Goal: Complete application form: Complete application form

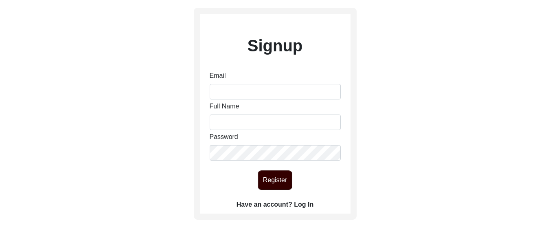
scroll to position [78, 0]
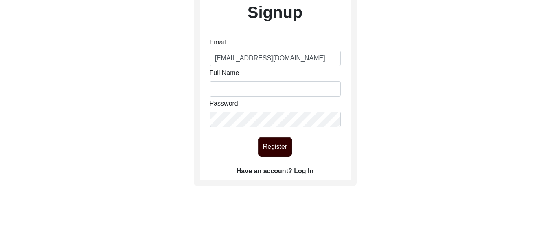
click at [301, 166] on label "Have an account? Log In" at bounding box center [275, 171] width 77 height 10
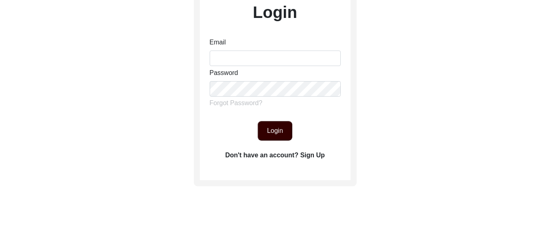
scroll to position [81, 0]
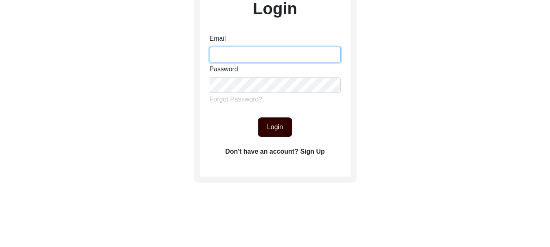
type input "[EMAIL_ADDRESS][DOMAIN_NAME]"
click at [280, 129] on button "Login" at bounding box center [275, 127] width 35 height 20
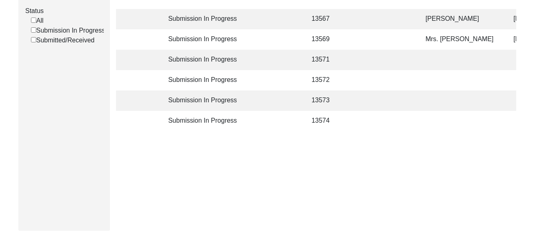
scroll to position [81, 0]
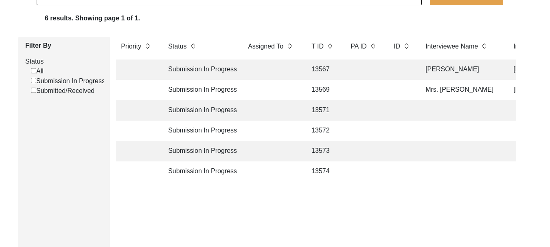
click at [195, 69] on td "Submission In Progress" at bounding box center [199, 69] width 73 height 20
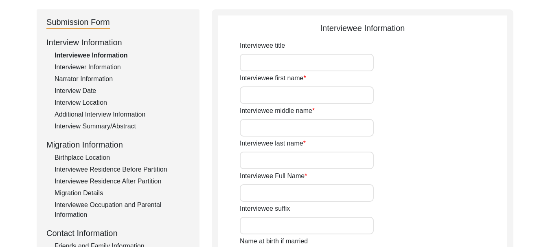
type input "Mrs."
type input "Giyan"
type input "Kaur"
type input "[PERSON_NAME]"
type input "Kailo"
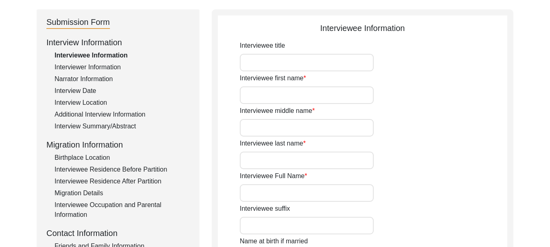
type input "[PERSON_NAME]"
type input "[DATE]"
type input "1 year"
type input "[DEMOGRAPHIC_DATA]"
type input "[PERSON_NAME]"
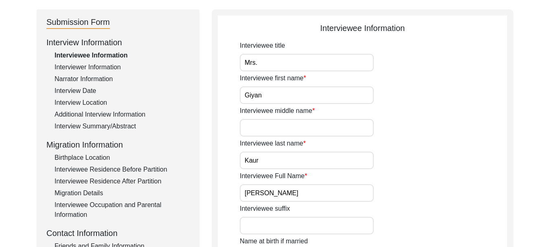
type textarea "[PERSON_NAME]"
type input "Punjabi"
type input "[DEMOGRAPHIC_DATA]"
type input "Jatt"
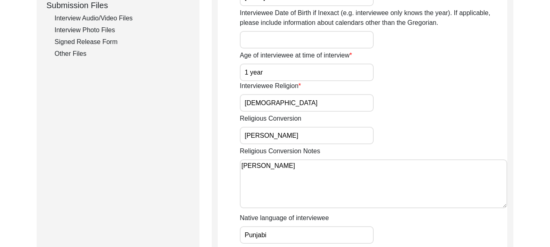
scroll to position [366, 0]
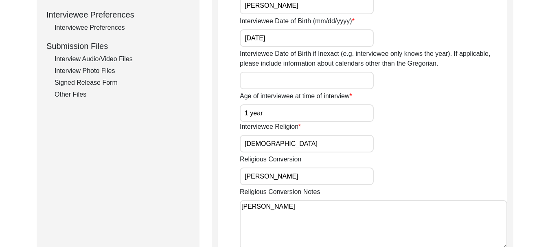
click at [92, 81] on div "Signed Release Form" at bounding box center [122, 83] width 135 height 10
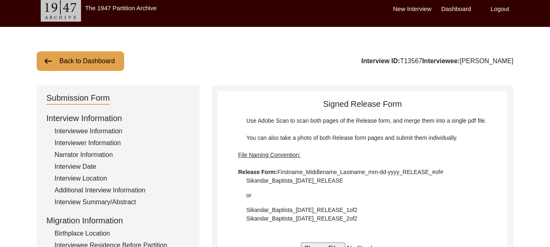
scroll to position [0, 0]
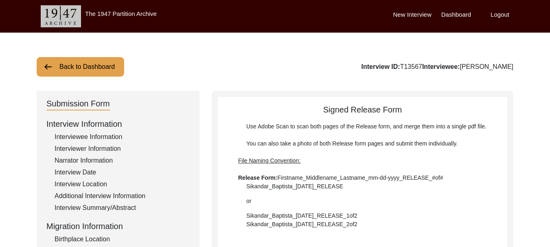
click at [46, 65] on img at bounding box center [48, 67] width 10 height 10
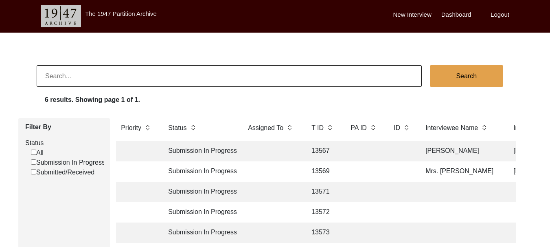
click at [192, 151] on td "Submission In Progress" at bounding box center [199, 151] width 73 height 20
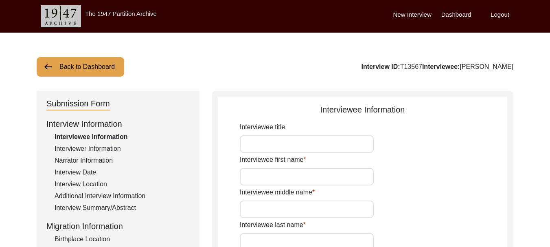
type input "Mrs."
type input "Giyan"
type input "Kaur"
type input "[PERSON_NAME]"
type input "Kailo"
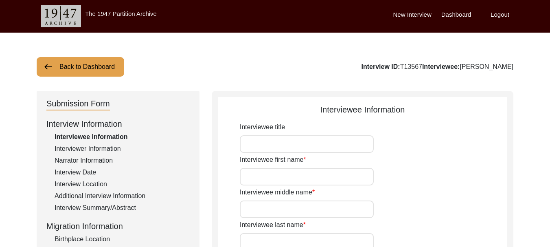
type input "[PERSON_NAME]"
type input "[DATE]"
type input "1 year"
type input "[DEMOGRAPHIC_DATA]"
type input "[PERSON_NAME]"
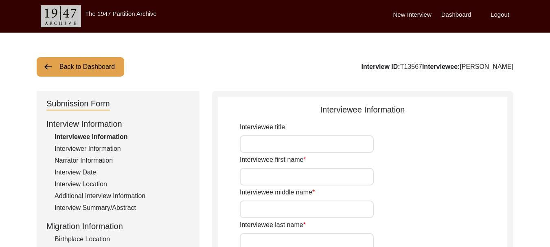
type textarea "[PERSON_NAME]"
type input "Punjabi"
type input "[DEMOGRAPHIC_DATA]"
type input "Jatt"
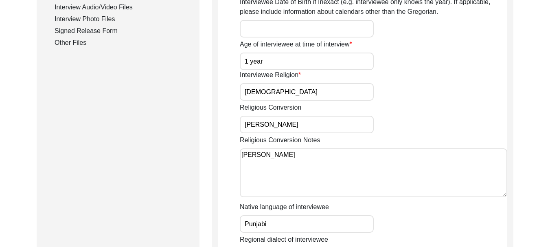
scroll to position [366, 0]
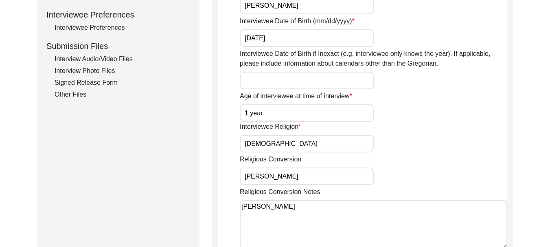
click at [92, 81] on div "Signed Release Form" at bounding box center [122, 83] width 135 height 10
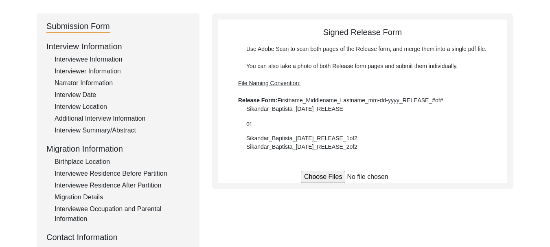
scroll to position [98, 0]
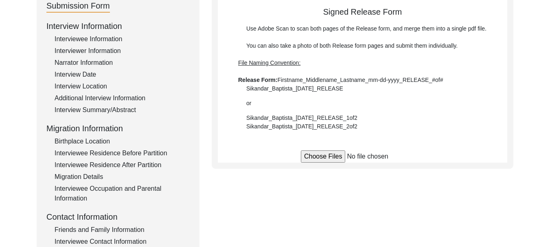
click at [329, 155] on input "file" at bounding box center [362, 156] width 123 height 12
type input "C:\fakepath\Giyan_Kaur_[DATE]_B-RELEASE_1of1.pdf"
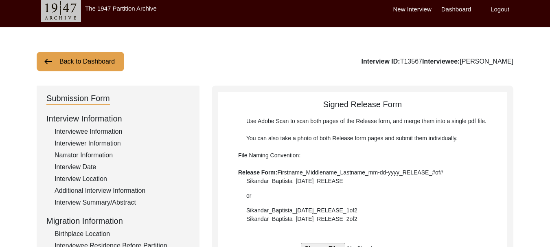
scroll to position [0, 0]
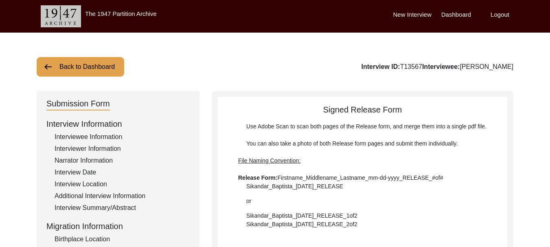
click at [460, 17] on label "Dashboard" at bounding box center [456, 14] width 30 height 9
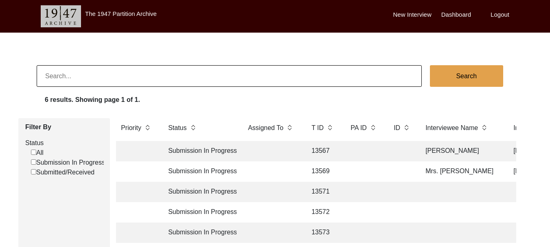
click at [191, 171] on td "Submission In Progress" at bounding box center [199, 171] width 73 height 20
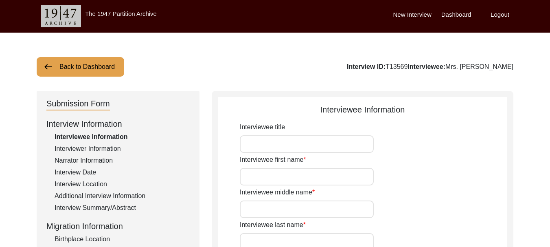
type input "Mrs."
type input "[PERSON_NAME]"
type input "Kaur"
type input "Mrs. [PERSON_NAME]"
type input "[PERSON_NAME]"
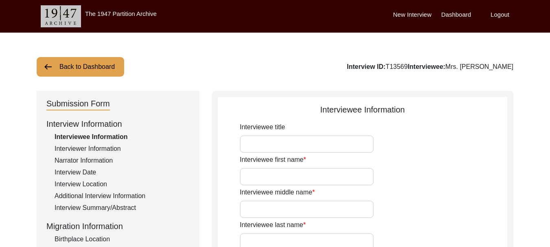
type input "[PERSON_NAME]"
type input "[DATE]"
type input "100 year"
type input "[DEMOGRAPHIC_DATA]"
type input "[PERSON_NAME]"
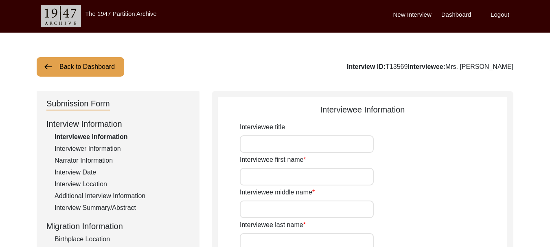
type textarea "[PERSON_NAME]"
type input "Punjabi"
type input "[GEOGRAPHIC_DATA]"
type input "[DEMOGRAPHIC_DATA]"
type input "Jatt"
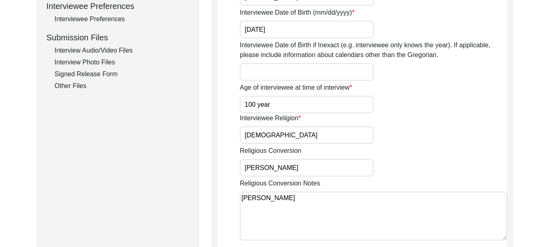
scroll to position [326, 0]
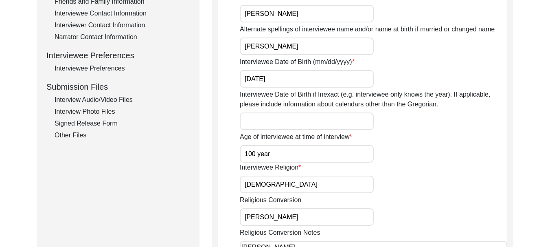
click at [92, 125] on div "Signed Release Form" at bounding box center [122, 123] width 135 height 10
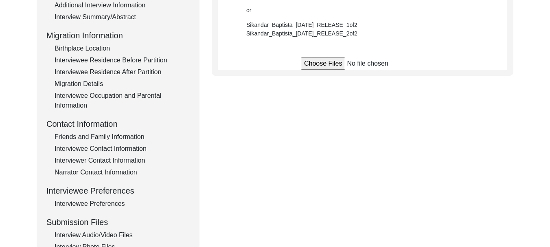
scroll to position [163, 0]
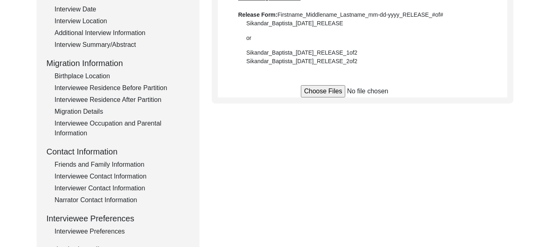
click at [324, 94] on input "file" at bounding box center [362, 91] width 123 height 12
type input "C:\fakepath\Balbir_Kaur_[DATE]_RELEASE_1of1.pdf"
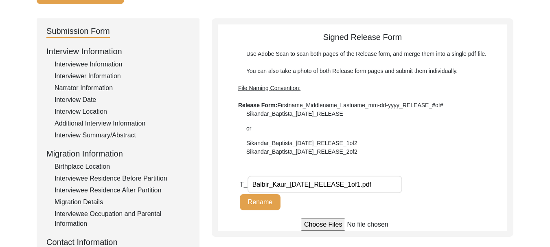
scroll to position [0, 0]
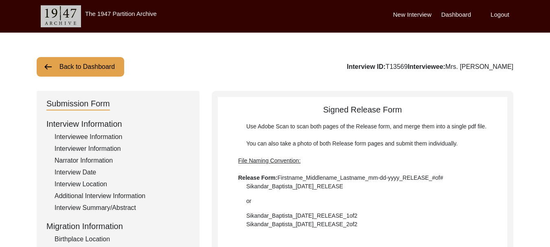
click at [457, 11] on label "Dashboard" at bounding box center [456, 14] width 30 height 9
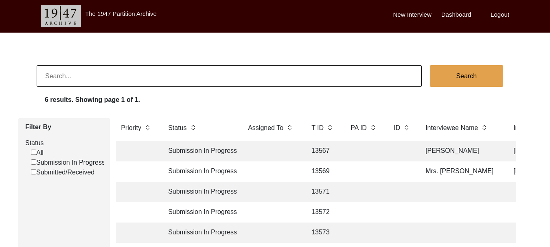
click at [190, 192] on td "Submission In Progress" at bounding box center [199, 192] width 73 height 20
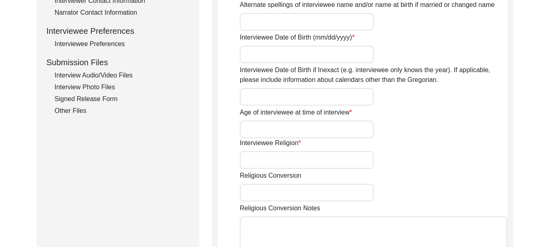
scroll to position [366, 0]
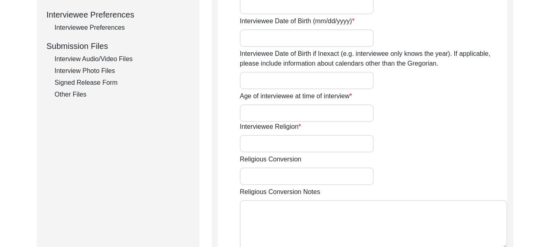
click at [90, 85] on div "Signed Release Form" at bounding box center [122, 83] width 135 height 10
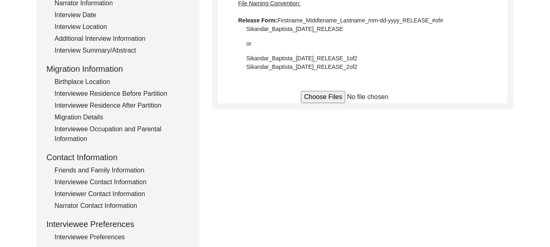
scroll to position [138, 0]
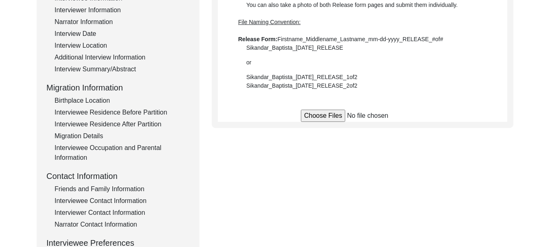
click at [327, 118] on input "file" at bounding box center [362, 116] width 123 height 12
type input "C:\fakepath\Harjeet_Kaur_[DATE]_RELEASE_1of1.pdf"
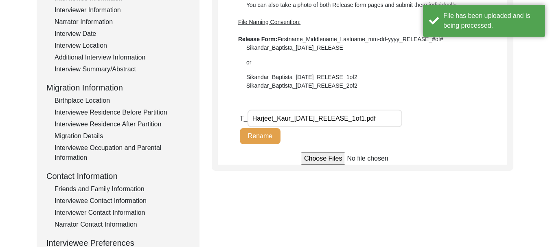
scroll to position [0, 0]
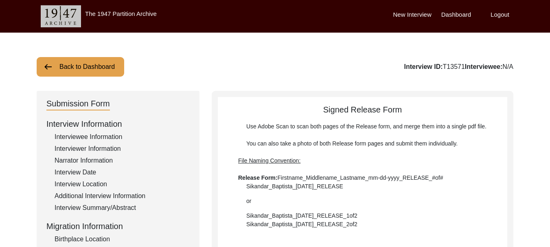
click at [453, 15] on label "Dashboard" at bounding box center [456, 14] width 30 height 9
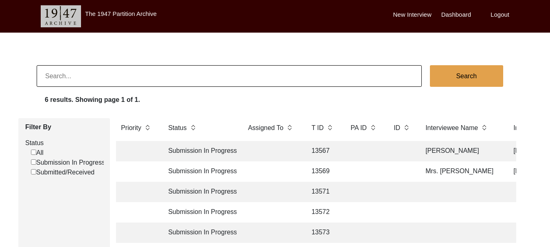
click at [188, 212] on td "Submission In Progress" at bounding box center [199, 212] width 73 height 20
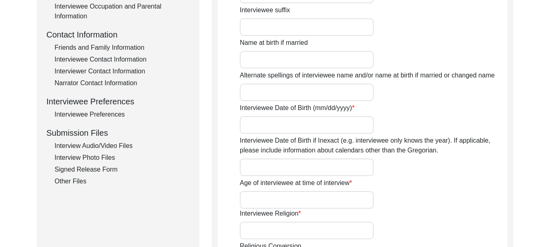
scroll to position [285, 0]
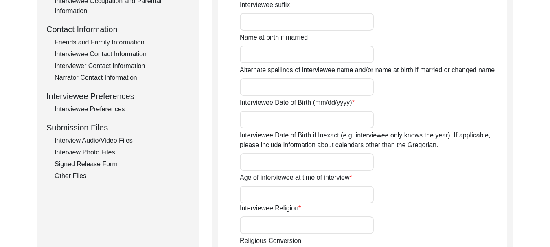
click at [94, 166] on div "Signed Release Form" at bounding box center [122, 164] width 135 height 10
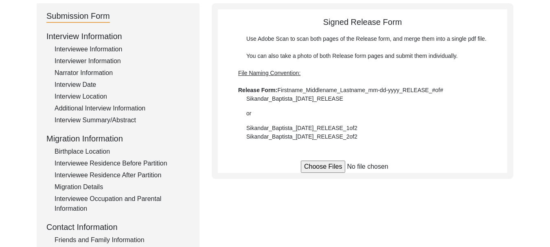
scroll to position [81, 0]
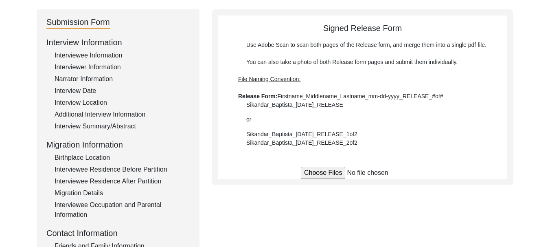
click at [311, 173] on input "file" at bounding box center [362, 172] width 123 height 12
type input "C:\fakepath\Naseeb_Kaur_[DATE]_RELEASE_1of1.pdf"
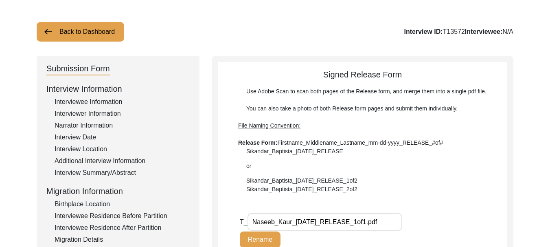
scroll to position [0, 0]
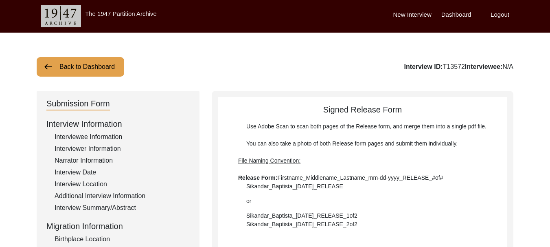
click at [449, 11] on label "Dashboard" at bounding box center [456, 14] width 30 height 9
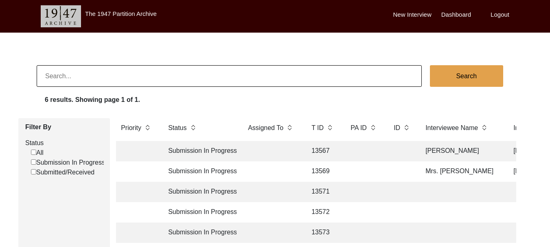
click at [190, 236] on td "Submission In Progress" at bounding box center [199, 232] width 73 height 20
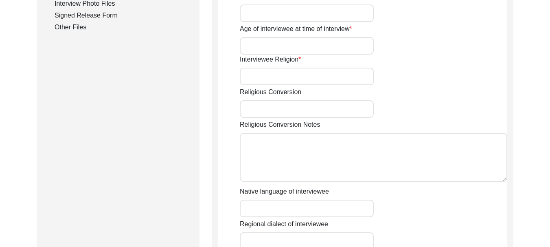
scroll to position [407, 0]
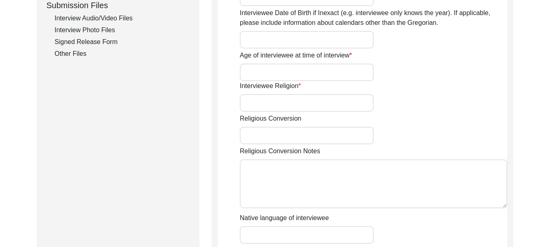
click at [87, 43] on div "Signed Release Form" at bounding box center [122, 42] width 135 height 10
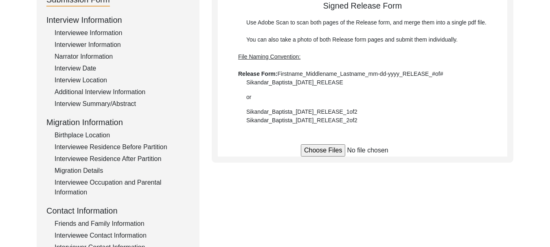
scroll to position [98, 0]
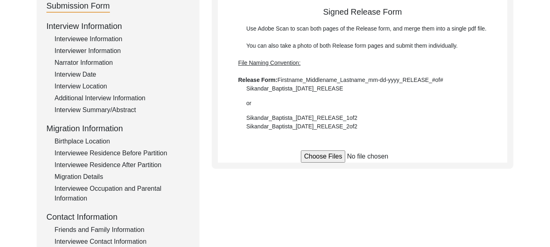
click at [315, 158] on input "file" at bounding box center [362, 156] width 123 height 12
type input "C:\fakepath\Sukhmandar_Kaur_[DATE]_RELEASE_1of1.pdf"
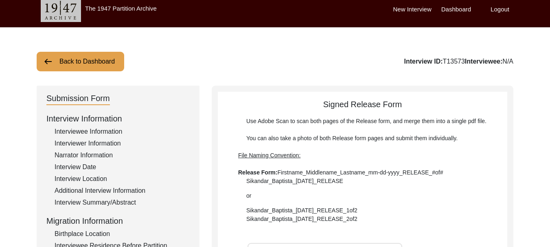
scroll to position [0, 0]
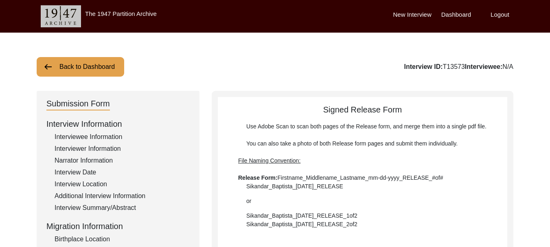
click at [453, 15] on label "Dashboard" at bounding box center [456, 14] width 30 height 9
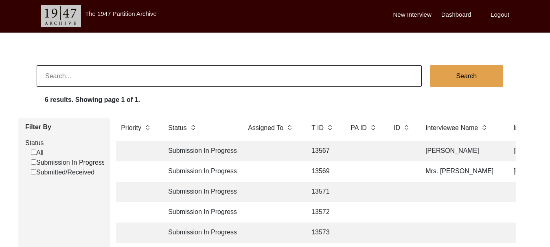
click at [200, 151] on td "Submission In Progress" at bounding box center [199, 151] width 73 height 20
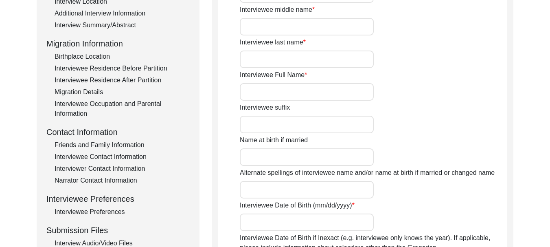
type input "Mrs."
type input "Giyan"
type input "Kaur"
type input "[PERSON_NAME]"
type input "Kailo"
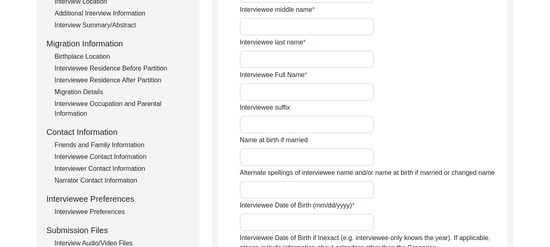
type input "[PERSON_NAME]"
type input "[DATE]"
type input "1 year"
type input "[DEMOGRAPHIC_DATA]"
type input "[PERSON_NAME]"
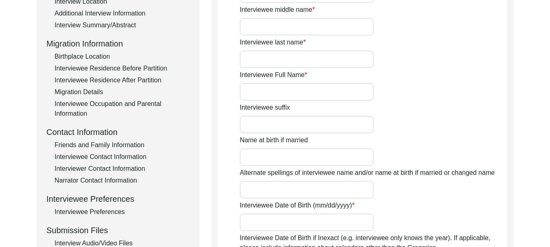
type textarea "[PERSON_NAME]"
type input "Punjabi"
type input "[DEMOGRAPHIC_DATA]"
type input "Jatt"
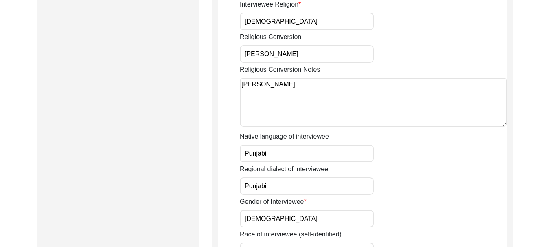
scroll to position [326, 0]
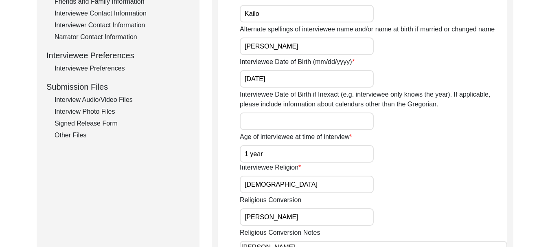
click at [88, 123] on div "Signed Release Form" at bounding box center [122, 123] width 135 height 10
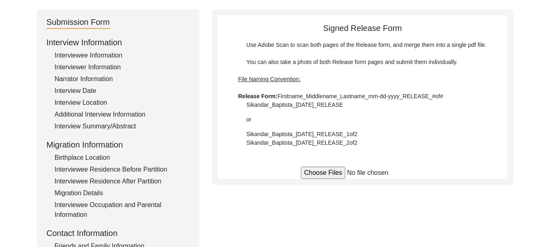
scroll to position [122, 0]
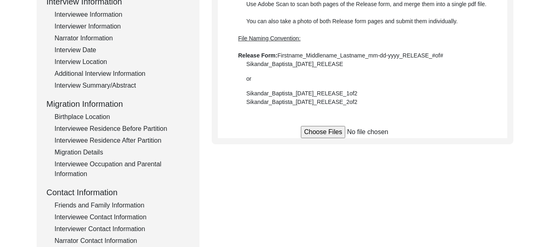
click at [323, 133] on input "file" at bounding box center [362, 132] width 123 height 12
type input "C:\fakepath\Giyan_Kaur_[DATE]_B-RELEASE_1of1.pdf"
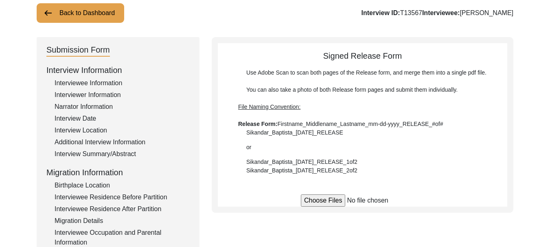
scroll to position [0, 0]
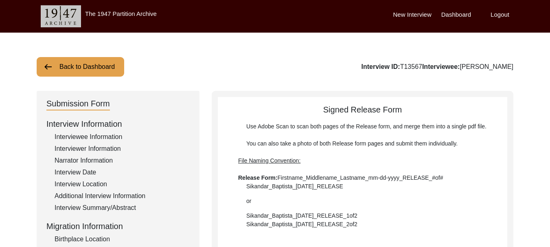
click at [452, 15] on label "Dashboard" at bounding box center [456, 14] width 30 height 9
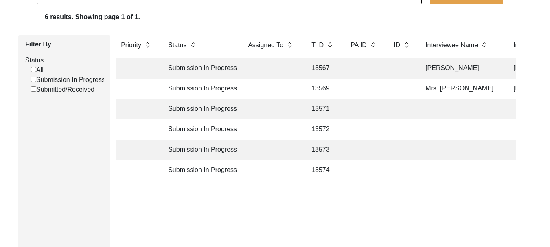
scroll to position [81, 0]
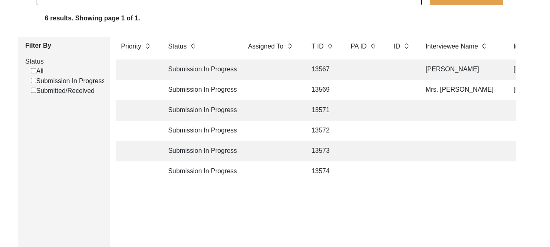
click at [196, 131] on td "Submission In Progress" at bounding box center [199, 130] width 73 height 20
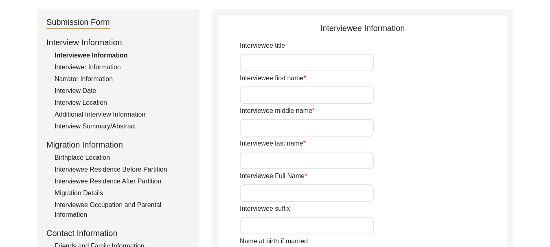
click at [294, 59] on input "Interviewee title" at bounding box center [307, 63] width 134 height 18
type input "Mrs."
click at [277, 92] on input "Interviewee first name" at bounding box center [307, 95] width 134 height 18
type input "Nasseb"
click at [313, 164] on input "Interviewee last name" at bounding box center [307, 160] width 134 height 18
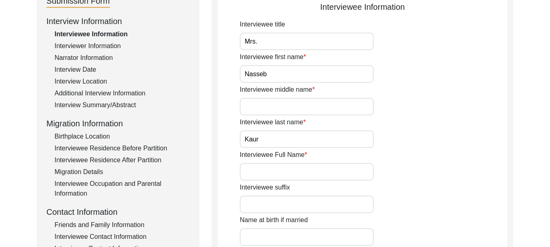
scroll to position [122, 0]
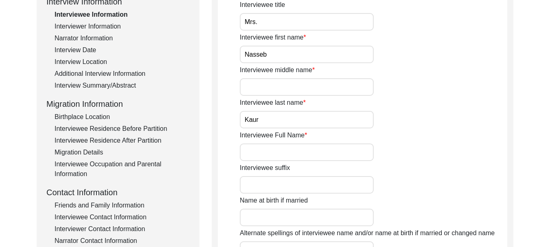
type input "Kaur"
click at [304, 153] on input "Interviewee Full Name" at bounding box center [307, 152] width 134 height 18
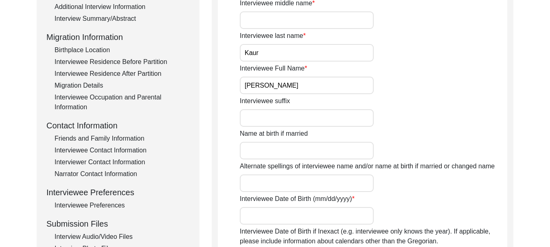
scroll to position [204, 0]
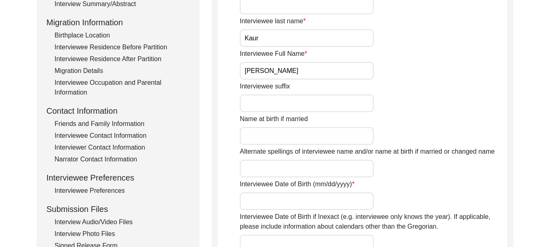
type input "[PERSON_NAME]"
click at [293, 140] on input "Name at birth if married" at bounding box center [307, 136] width 134 height 18
type input "[PERSON_NAME]"
click at [300, 168] on input "Alternate spellings of interviewee name and/or name at birth if married or chan…" at bounding box center [307, 169] width 134 height 18
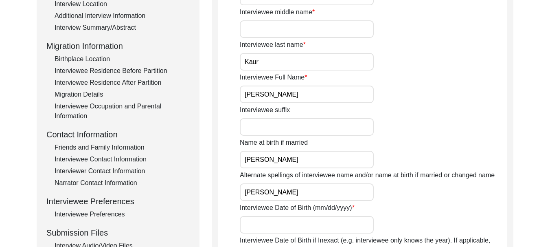
scroll to position [163, 0]
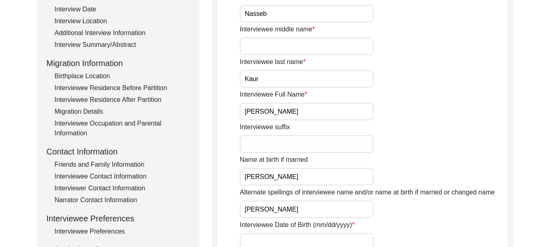
type input "[PERSON_NAME]"
click at [268, 45] on input "Interviewee middle name" at bounding box center [307, 46] width 134 height 18
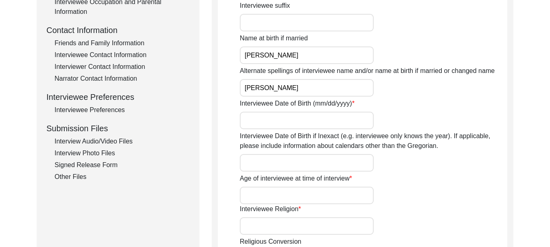
scroll to position [285, 0]
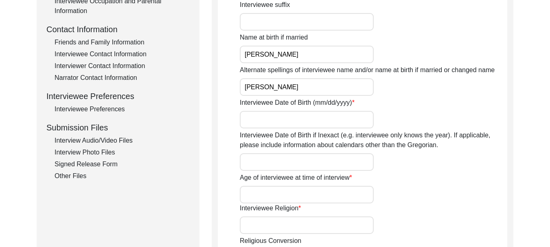
type input "[PERSON_NAME]"
click at [304, 120] on input "Interviewee Date of Birth (mm/dd/yyyy)" at bounding box center [307, 120] width 134 height 18
click at [325, 101] on label "Interviewee Date of Birth (mm/dd/yyyy)" at bounding box center [297, 103] width 115 height 10
click at [325, 111] on input "Interviewee Date of Birth (mm/dd/yyyy)" at bounding box center [307, 120] width 134 height 18
type input "[DATE]"
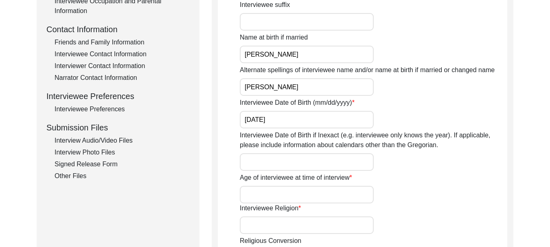
click at [293, 163] on input "Interviewee Date of Birth if Inexact (e.g. interviewee only knows the year). If…" at bounding box center [307, 162] width 134 height 18
click at [268, 195] on input "Age of interviewee at time of interview" at bounding box center [307, 195] width 134 height 18
type input "2 years"
click at [297, 230] on input "Interviewee Religion" at bounding box center [307, 225] width 134 height 18
type input "[DEMOGRAPHIC_DATA]"
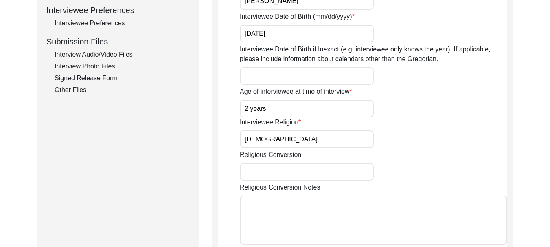
scroll to position [407, 0]
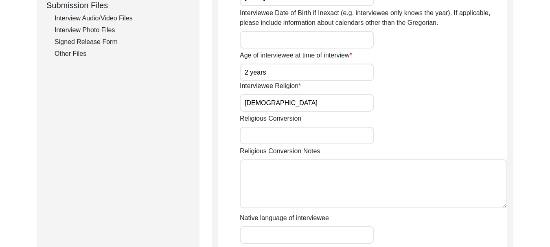
click at [279, 138] on input "Religious Conversion" at bounding box center [307, 136] width 134 height 18
type input "[PERSON_NAME]"
click at [281, 172] on textarea "Religious Conversion Notes" at bounding box center [373, 183] width 267 height 49
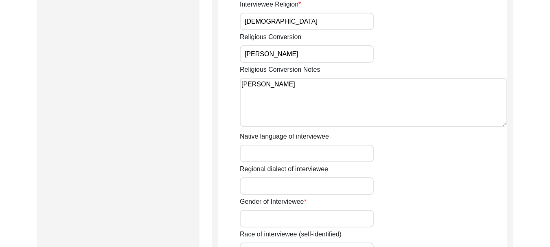
scroll to position [529, 0]
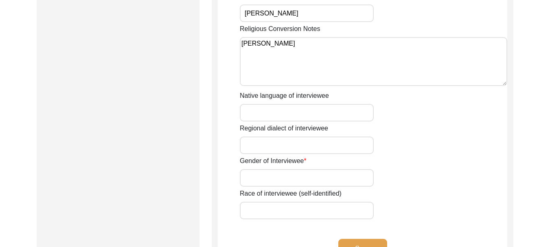
type textarea "[PERSON_NAME]"
click at [288, 108] on input "Native language of interviewee" at bounding box center [307, 113] width 134 height 18
type input "Punjabi"
click at [285, 144] on input "Regional dialect of interviewee" at bounding box center [307, 145] width 134 height 18
type input "[GEOGRAPHIC_DATA]"
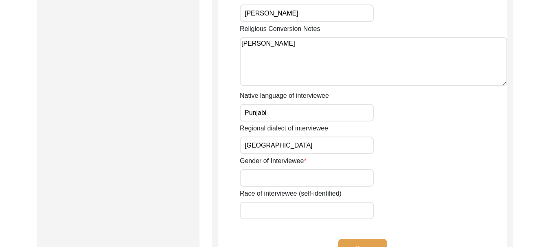
click at [285, 172] on input "Gender of Interviewee" at bounding box center [307, 178] width 134 height 18
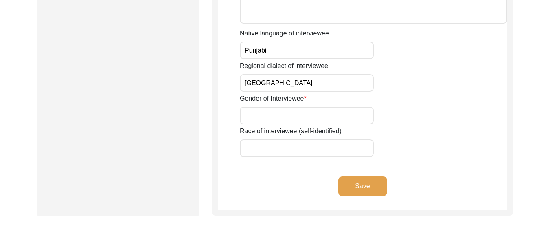
scroll to position [611, 0]
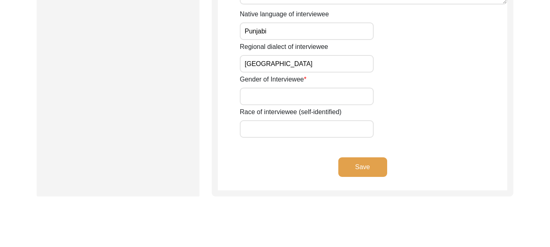
click at [294, 94] on input "Gender of Interviewee" at bounding box center [307, 97] width 134 height 18
click at [291, 92] on input "Gender of Interviewee" at bounding box center [307, 97] width 134 height 18
type input "[DEMOGRAPHIC_DATA]"
click at [285, 127] on input "Race of interviewee (self-identified)" at bounding box center [307, 129] width 134 height 18
type input "Jatt"
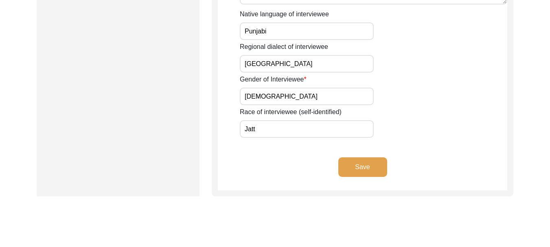
click at [353, 169] on button "Save" at bounding box center [362, 167] width 49 height 20
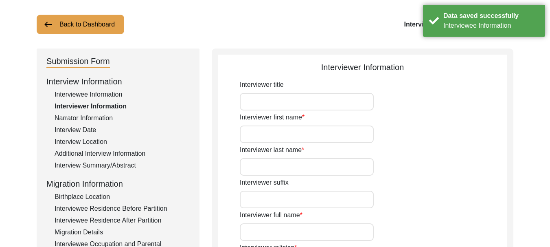
scroll to position [41, 0]
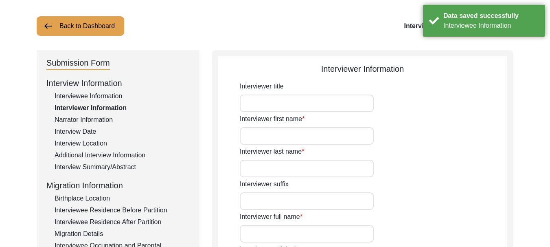
click at [290, 101] on input "Interviewer title" at bounding box center [307, 103] width 134 height 18
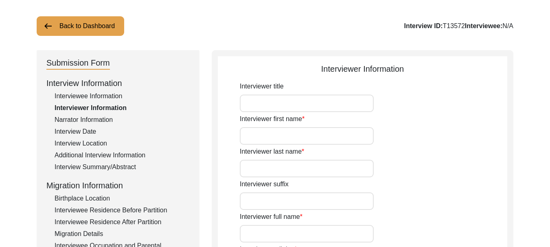
type input "Dr."
click at [283, 132] on input "Interviewer first name" at bounding box center [307, 136] width 134 height 18
type input "[PERSON_NAME]"
click at [297, 167] on input "Interviewer last name" at bounding box center [307, 169] width 134 height 18
type input "Kaur"
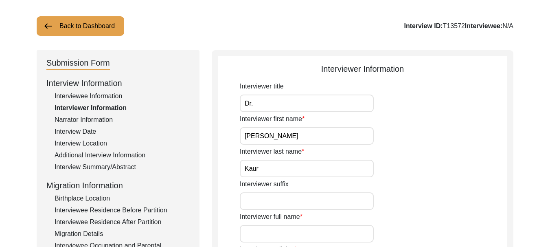
click at [287, 199] on input "Interviewer suffix" at bounding box center [307, 201] width 134 height 18
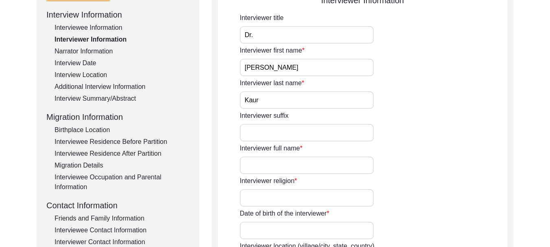
scroll to position [122, 0]
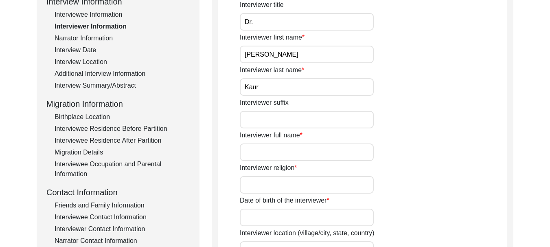
click at [296, 147] on input "Interviewer full name" at bounding box center [307, 152] width 134 height 18
type input "d"
type input "[PERSON_NAME]"
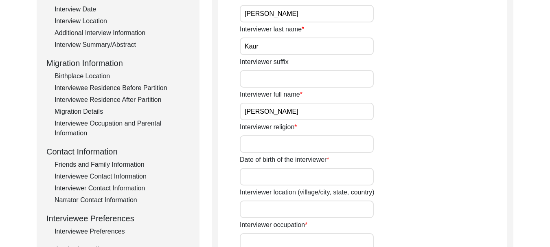
scroll to position [204, 0]
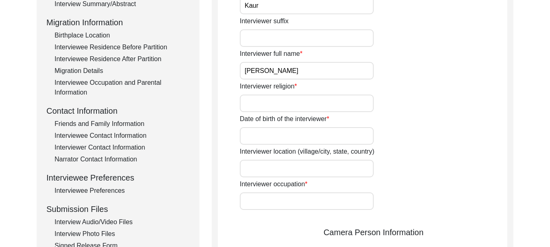
click at [267, 107] on input "Interviewer religion" at bounding box center [307, 103] width 134 height 18
type input "[DEMOGRAPHIC_DATA]"
click at [280, 135] on input "Date of birth of the interviewer" at bounding box center [307, 136] width 134 height 18
type input "[DATE]"
click at [284, 167] on input "Interviewer location (village/city, state, country)" at bounding box center [307, 169] width 134 height 18
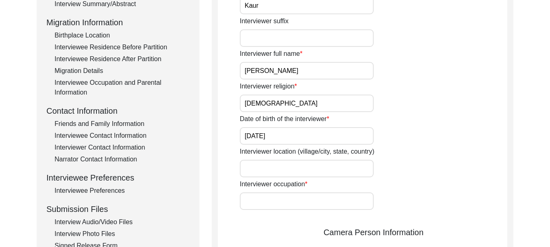
type input "Ferozepur"
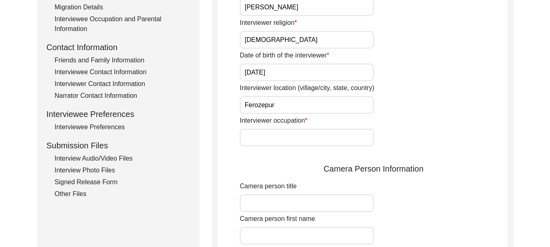
scroll to position [285, 0]
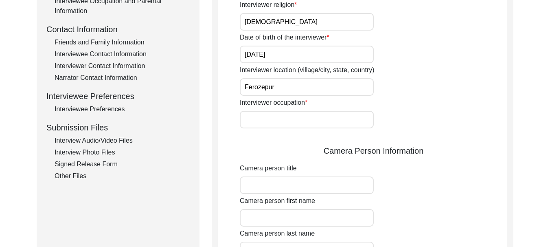
click at [282, 120] on input "Interviewer occupation" at bounding box center [307, 120] width 134 height 18
type input "Professor"
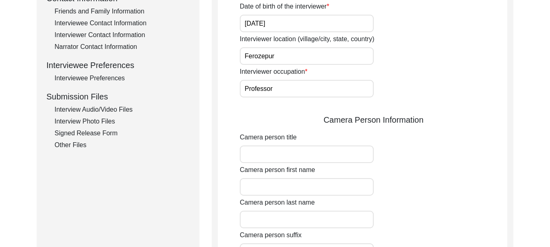
scroll to position [366, 0]
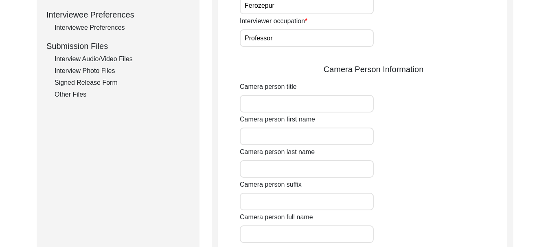
click at [269, 103] on input "Camera person title" at bounding box center [307, 104] width 134 height 18
type input "Dr."
click at [279, 145] on input "Camera person first name" at bounding box center [307, 136] width 134 height 18
type input "[PERSON_NAME]"
click at [291, 170] on input "Camera person last name" at bounding box center [307, 169] width 134 height 18
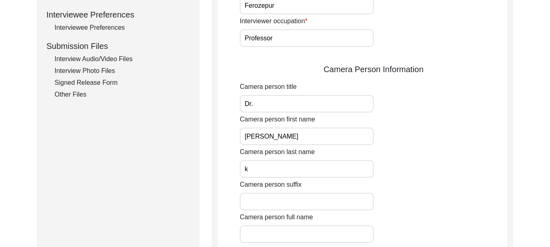
type input "Kaur"
click at [291, 202] on input "Camera person suffix" at bounding box center [307, 202] width 134 height 18
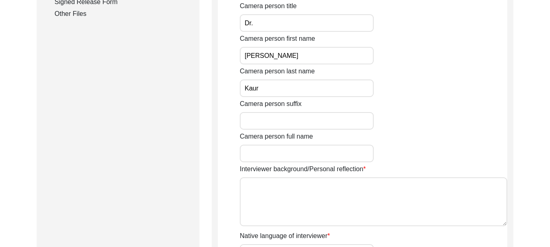
scroll to position [448, 0]
click at [304, 150] on input "Camera person full name" at bounding box center [307, 153] width 134 height 18
type input "r"
type input "[PERSON_NAME]"
click at [320, 202] on textarea "Interviewer background/Personal reflection" at bounding box center [373, 200] width 267 height 49
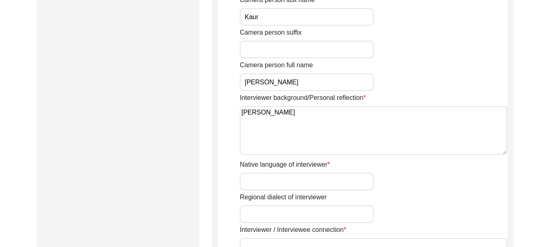
scroll to position [529, 0]
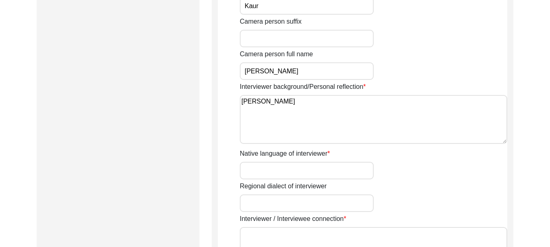
type textarea "[PERSON_NAME]"
click at [295, 171] on input "Native language of interviewer" at bounding box center [307, 171] width 134 height 18
type input "Punjabi"
click at [276, 204] on input "Regional dialect of interviewer" at bounding box center [307, 203] width 134 height 18
type input "[GEOGRAPHIC_DATA]"
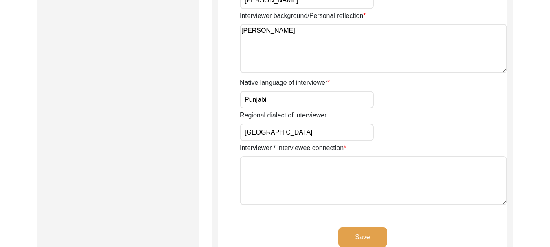
scroll to position [611, 0]
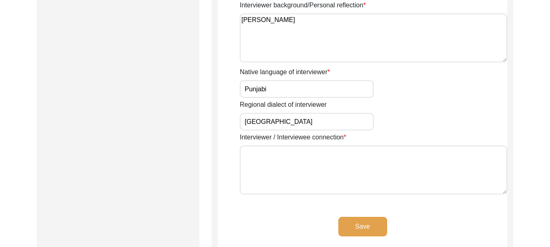
click at [316, 163] on textarea "Interviewer / Interviewee connection" at bounding box center [373, 169] width 267 height 49
type textarea "[PERSON_NAME]"
click at [358, 230] on button "Save" at bounding box center [362, 227] width 49 height 20
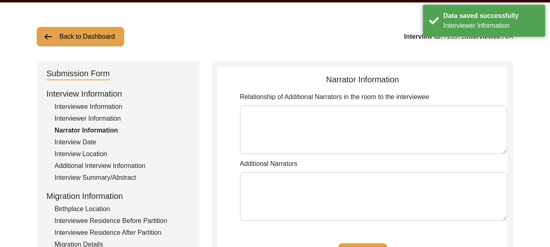
scroll to position [16, 0]
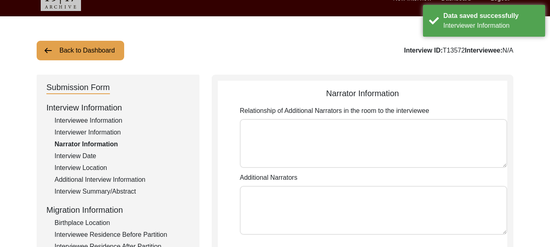
click at [310, 142] on textarea "Relationship of Additional Narrators in the room to the interviewee" at bounding box center [373, 143] width 267 height 49
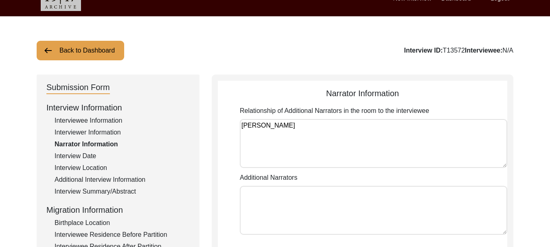
type textarea "[PERSON_NAME]"
click at [302, 193] on textarea "Additional Narrators" at bounding box center [373, 210] width 267 height 49
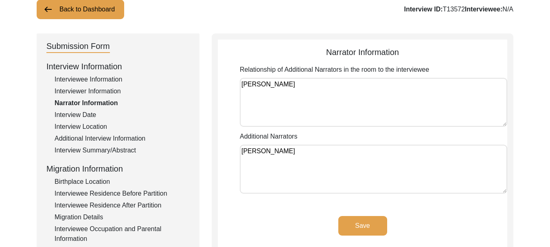
scroll to position [138, 0]
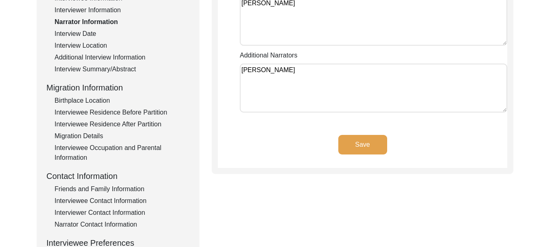
type textarea "[PERSON_NAME]"
click at [351, 140] on button "Save" at bounding box center [362, 145] width 49 height 20
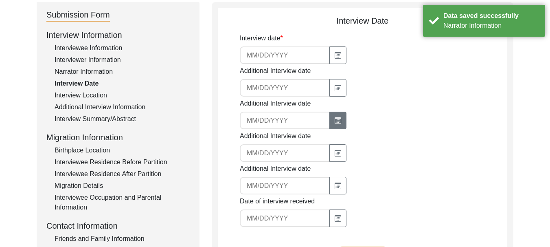
scroll to position [0, 0]
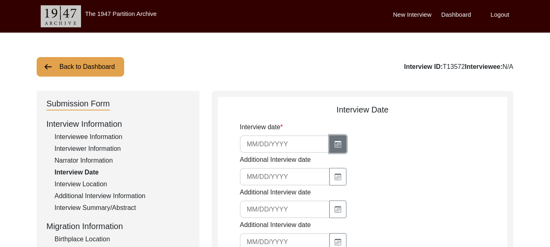
click at [337, 148] on button "button" at bounding box center [337, 144] width 17 height 18
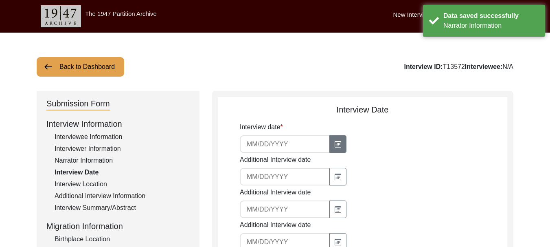
select select "10"
select select "2025"
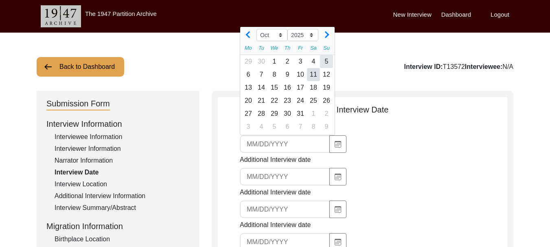
click at [323, 60] on div "5" at bounding box center [326, 61] width 13 height 13
type input "[DATE]"
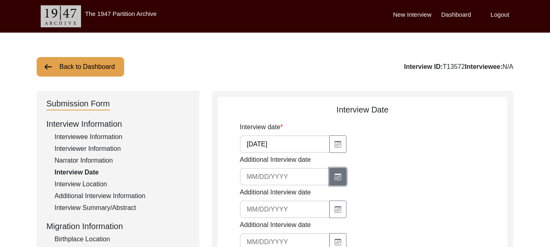
click at [336, 177] on icon "button" at bounding box center [338, 176] width 4 height 3
select select "10"
select select "2025"
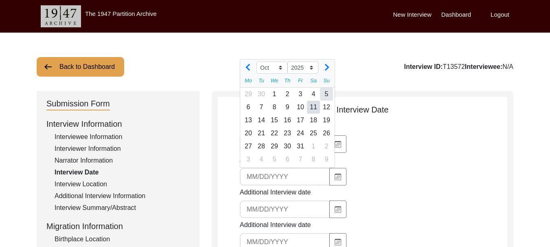
click at [328, 91] on div "5" at bounding box center [326, 94] width 13 height 13
type input "[DATE]"
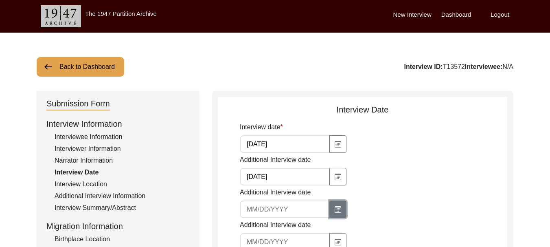
click at [335, 207] on icon "button" at bounding box center [338, 209] width 7 height 7
select select "10"
select select "2025"
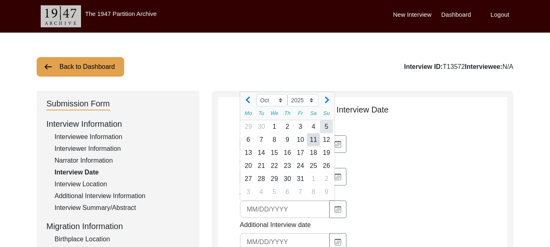
click at [327, 127] on div "5" at bounding box center [326, 126] width 13 height 13
type input "[DATE]"
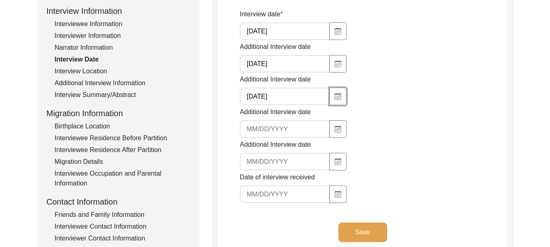
scroll to position [122, 0]
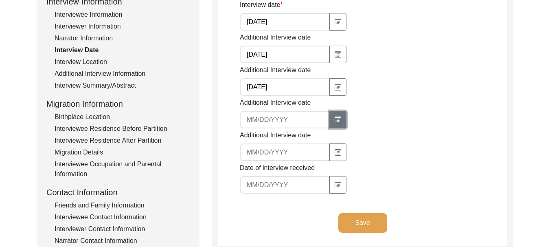
click at [337, 113] on button "button" at bounding box center [337, 120] width 17 height 18
select select "10"
select select "2025"
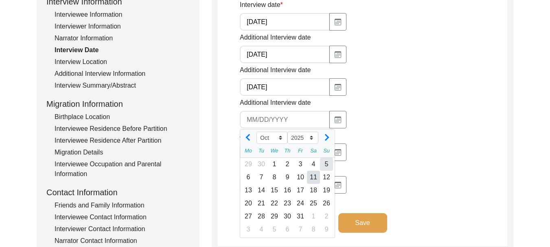
click at [325, 165] on div "5" at bounding box center [326, 164] width 13 height 13
type input "[DATE]"
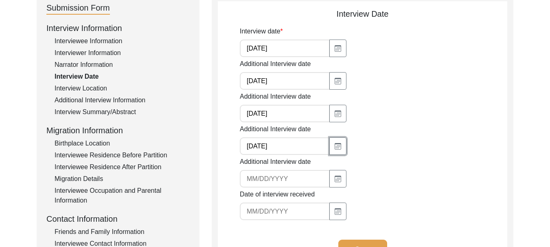
scroll to position [81, 0]
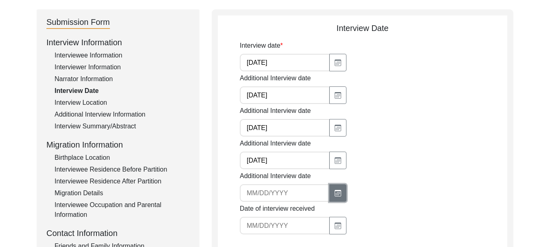
click at [341, 195] on button "button" at bounding box center [337, 193] width 17 height 18
select select "10"
select select "2025"
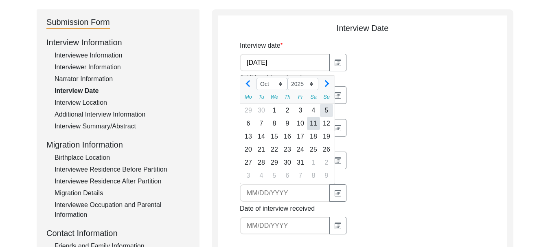
click at [326, 111] on div "5" at bounding box center [326, 110] width 13 height 13
type input "[DATE]"
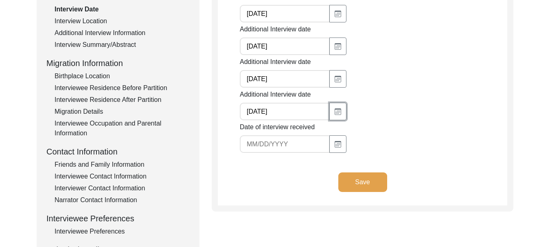
scroll to position [204, 0]
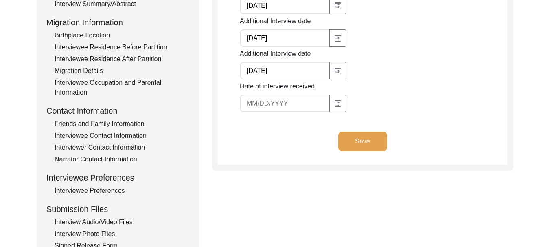
click at [365, 143] on button "Save" at bounding box center [362, 141] width 49 height 20
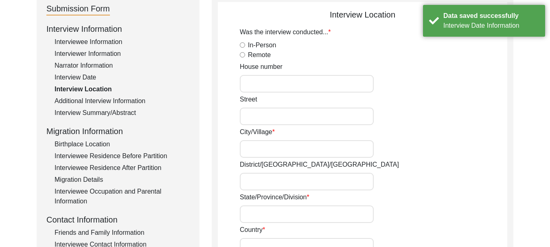
scroll to position [81, 0]
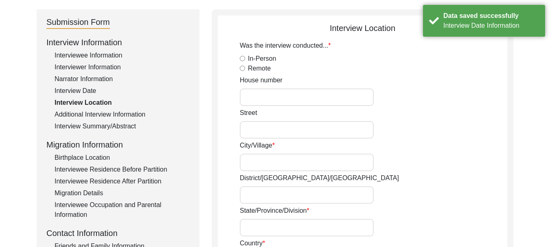
click at [243, 59] on input "In-Person" at bounding box center [242, 58] width 5 height 5
radio input "true"
click at [255, 103] on input "House number" at bounding box center [307, 97] width 134 height 18
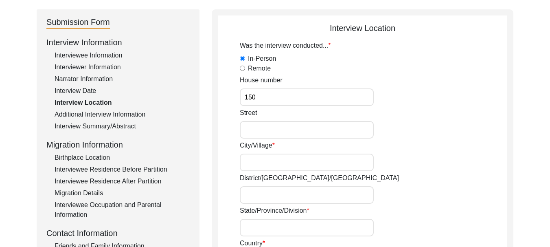
type input "150"
click at [262, 133] on input "Street" at bounding box center [307, 130] width 134 height 18
type input "2nd"
click at [293, 166] on input "City/Village" at bounding box center [307, 162] width 134 height 18
type input "t"
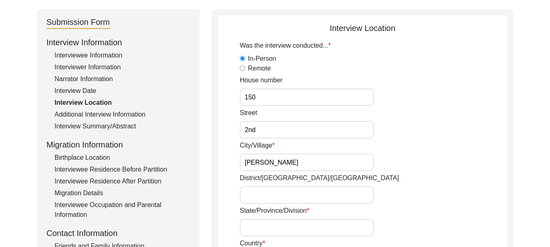
type input "[PERSON_NAME]"
click at [277, 198] on input "District/[GEOGRAPHIC_DATA]/[GEOGRAPHIC_DATA]" at bounding box center [307, 195] width 134 height 18
type input "Ferozepur"
click at [293, 224] on input "State/Province/Division" at bounding box center [307, 228] width 134 height 18
type input "[GEOGRAPHIC_DATA]"
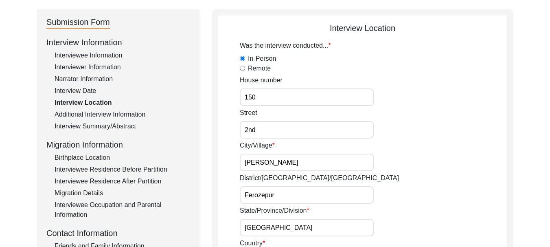
type input "[GEOGRAPHIC_DATA]"
type input "152002"
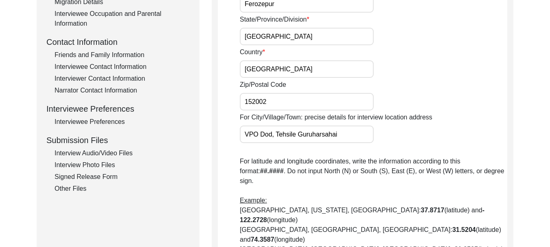
scroll to position [285, 0]
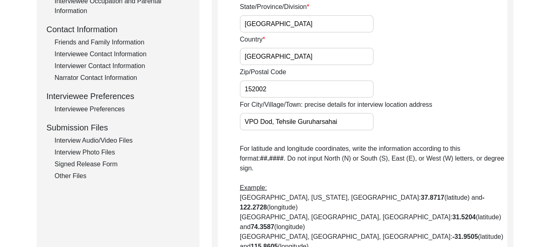
click at [273, 125] on input "VPO Dod, Tehsile Guruharsahai" at bounding box center [307, 122] width 134 height 18
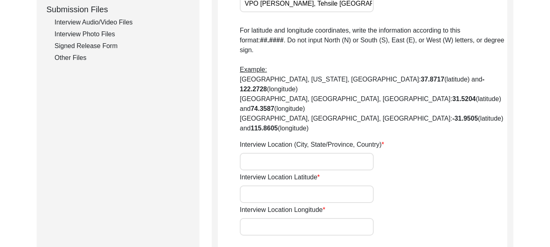
scroll to position [407, 0]
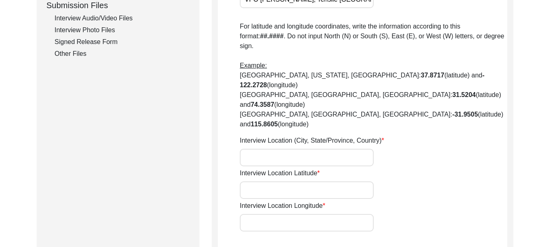
type input "VPO [PERSON_NAME], Tehsile [GEOGRAPHIC_DATA]"
click at [338, 181] on input "Interview Location Latitude" at bounding box center [307, 190] width 134 height 18
type input "30.9331° N"
click at [303, 214] on input "Interview Location Longitude" at bounding box center [307, 223] width 134 height 18
type input "74.6225° E"
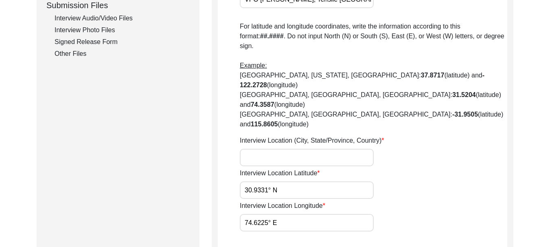
click at [293, 149] on input "Interview Location (City, State/Province, Country)" at bounding box center [307, 158] width 134 height 18
type input "Ferozepur"
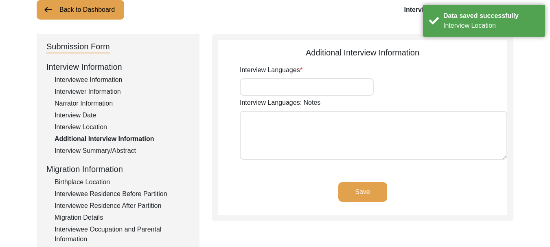
scroll to position [16, 0]
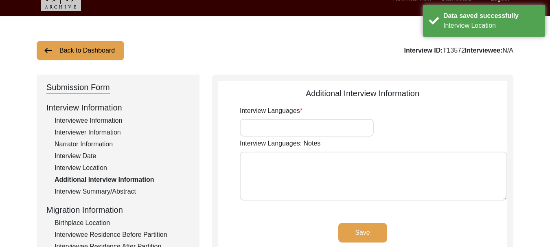
click at [292, 131] on input "Interview Languages" at bounding box center [307, 128] width 134 height 18
type input "Punjabi"
click at [298, 167] on textarea "Interview Languages: Notes" at bounding box center [373, 175] width 267 height 49
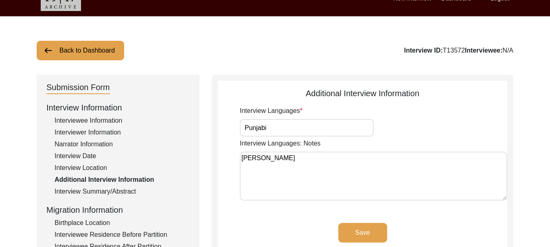
type textarea "[PERSON_NAME]"
click at [372, 232] on button "Save" at bounding box center [362, 233] width 49 height 20
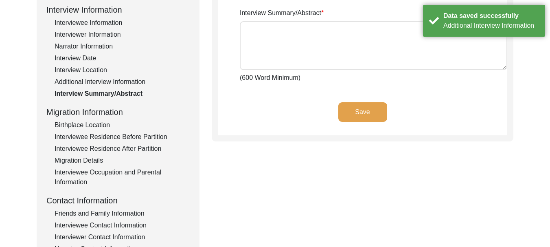
scroll to position [138, 0]
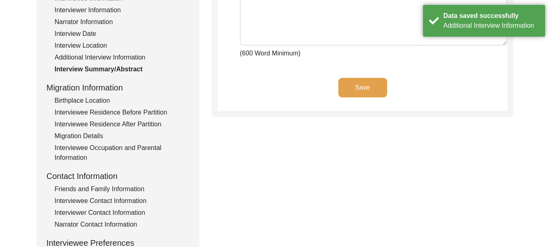
click at [88, 92] on div "Migration Information" at bounding box center [117, 87] width 143 height 12
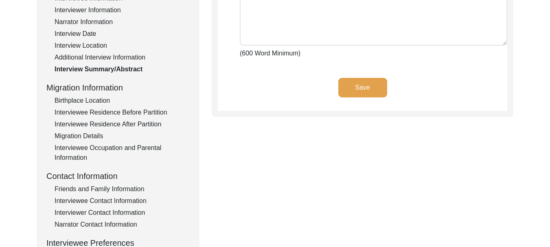
click at [360, 87] on button "Save" at bounding box center [362, 88] width 49 height 20
click at [94, 102] on div "Birthplace Location" at bounding box center [122, 101] width 135 height 10
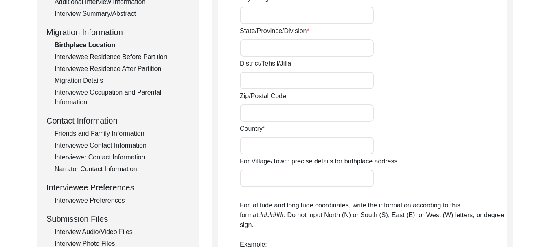
scroll to position [179, 0]
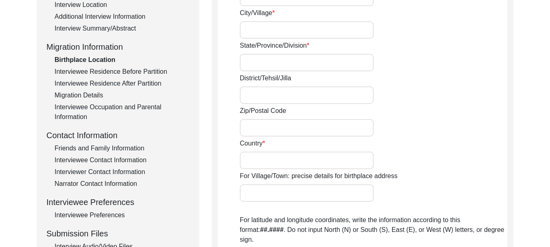
click at [116, 146] on div "Friends and Family Information" at bounding box center [122, 148] width 135 height 10
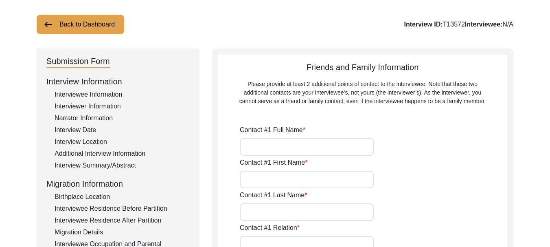
scroll to position [57, 0]
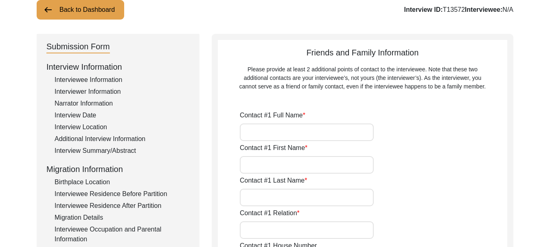
click at [305, 134] on input "Contact #1 Full Name" at bounding box center [307, 132] width 134 height 18
type input "[PERSON_NAME] [PERSON_NAME]"
click at [288, 166] on input "Contact #1 First Name" at bounding box center [307, 165] width 134 height 18
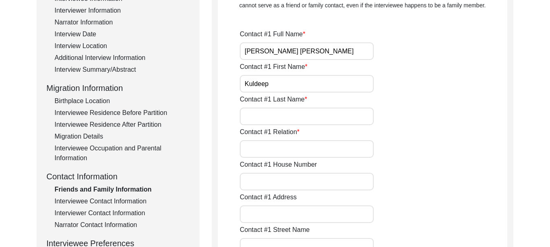
scroll to position [138, 0]
click at [281, 115] on input "Contact #1 Last Name" at bounding box center [307, 116] width 134 height 18
click at [282, 83] on input "Kuldeep" at bounding box center [307, 83] width 134 height 18
type input "[PERSON_NAME]"
click at [276, 119] on input "Contact #1 Last Name" at bounding box center [307, 116] width 134 height 18
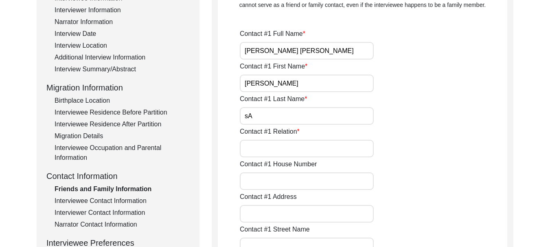
type input "s"
type input "Samra"
click at [290, 145] on input "Contact #1 Relation" at bounding box center [307, 149] width 134 height 18
type input "S"
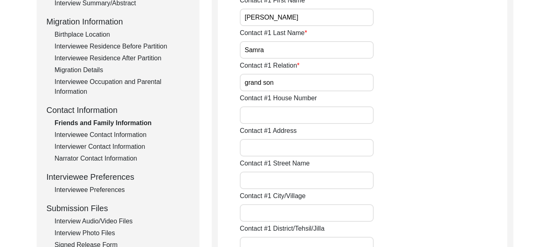
scroll to position [220, 0]
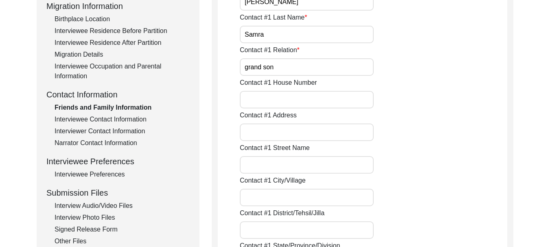
type input "grand son"
click at [281, 99] on input "Contact #1 House Number" at bounding box center [307, 100] width 134 height 18
type input "150"
click at [271, 137] on input "Contact #1 Address" at bounding box center [307, 132] width 134 height 18
type input "VPO [PERSON_NAME], Tehsile [GEOGRAPHIC_DATA]"
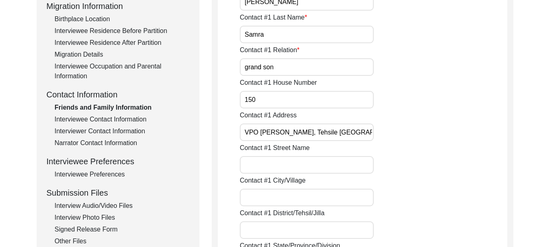
click at [298, 164] on input "Contact #1 Street Name" at bounding box center [307, 165] width 134 height 18
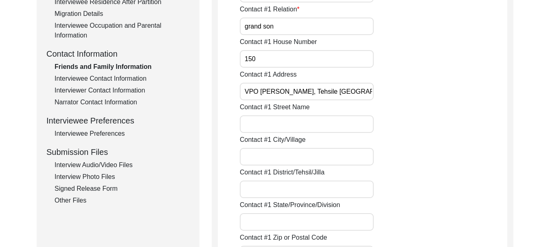
click at [285, 120] on input "Contact #1 Street Name" at bounding box center [307, 124] width 134 height 18
type input "House No 2"
type input "Ferozepur"
type input "[GEOGRAPHIC_DATA]"
type input "152002"
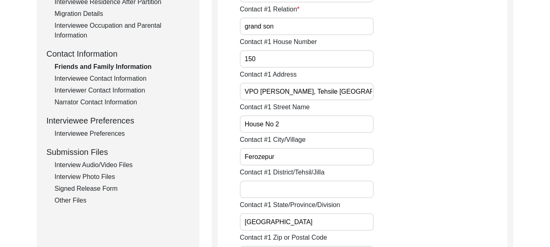
type input "[GEOGRAPHIC_DATA]"
type input "08427468272"
type input "[EMAIL_ADDRESS][DOMAIN_NAME]"
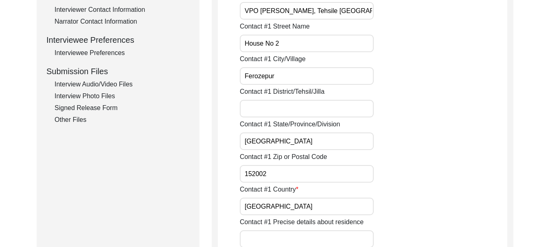
scroll to position [342, 0]
click at [275, 110] on input "Contact #1 District/Tehsil/Jilla" at bounding box center [307, 108] width 134 height 18
type input "Guruharasahai, Ferozepur"
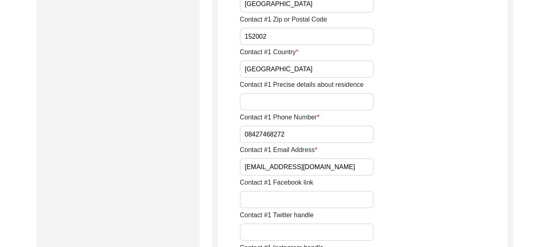
scroll to position [505, 0]
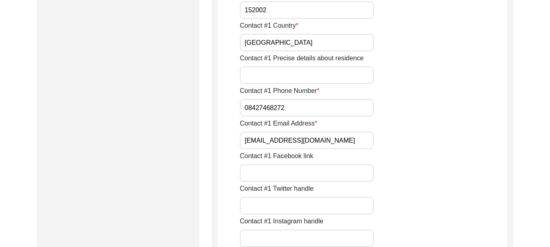
drag, startPoint x: 295, startPoint y: 108, endPoint x: 245, endPoint y: 110, distance: 50.1
click at [245, 110] on input "08427468272" at bounding box center [307, 108] width 134 height 18
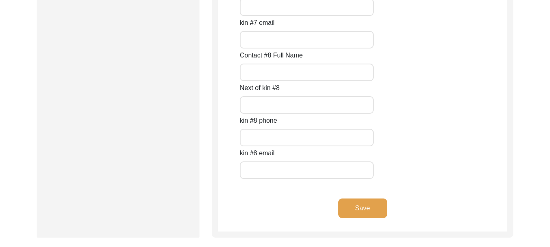
scroll to position [3619, 0]
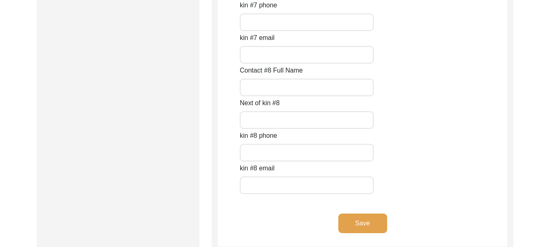
type input "7307154054"
click at [360, 226] on button "Save" at bounding box center [362, 223] width 49 height 20
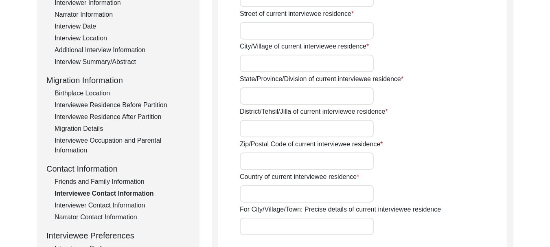
scroll to position [55, 0]
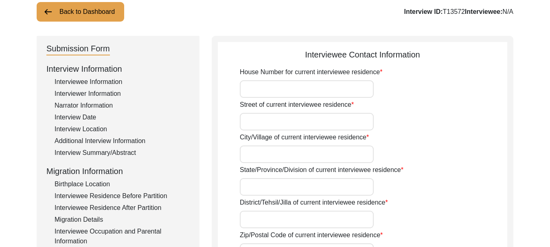
click at [275, 91] on input "House Number for current interviewee residence" at bounding box center [307, 89] width 134 height 18
type input "150"
click at [294, 133] on label "City/Village of current interviewee residence" at bounding box center [304, 137] width 129 height 10
click at [294, 145] on input "City/Village of current interviewee residence" at bounding box center [307, 154] width 134 height 18
click at [291, 124] on input "Street of current interviewee residence" at bounding box center [307, 122] width 134 height 18
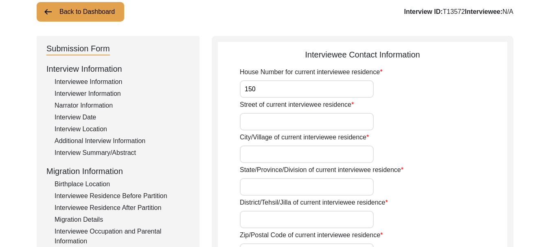
type input "2nd"
click at [288, 153] on input "City/Village of current interviewee residence" at bounding box center [307, 154] width 134 height 18
type input "VPO [PERSON_NAME], Ferozepur"
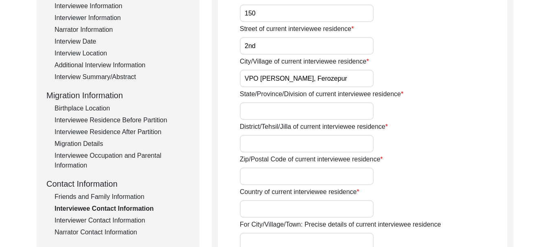
scroll to position [136, 0]
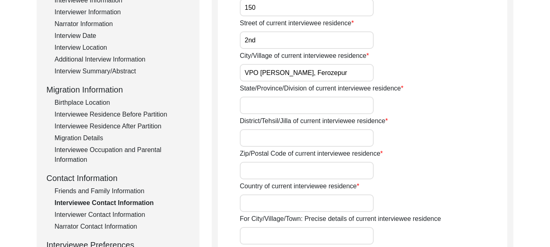
click at [294, 109] on input "State/Province/Division of current interviewee residence" at bounding box center [307, 105] width 134 height 18
type input "[GEOGRAPHIC_DATA]"
type input "152002"
type input "[GEOGRAPHIC_DATA]"
type input "Ferozepur"
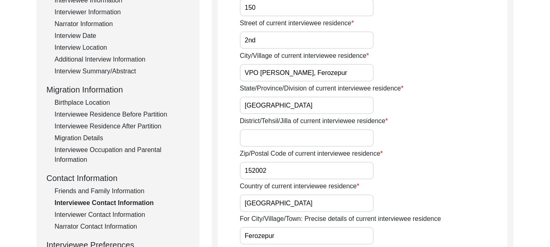
type input "[GEOGRAPHIC_DATA]"
type input "08427468272"
type input "[EMAIL_ADDRESS][DOMAIN_NAME]"
click at [278, 139] on input "District/Tehsil/Jilla of current interviewee residence" at bounding box center [307, 138] width 134 height 18
type input "Ferozepur"
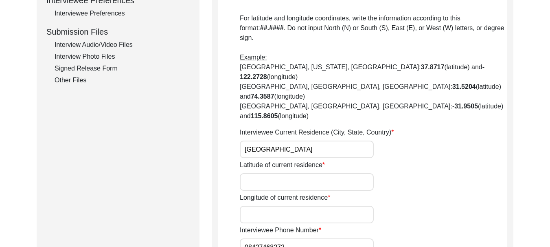
scroll to position [421, 0]
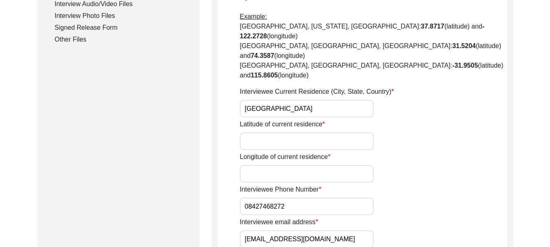
click at [276, 132] on input "Latitude of current residence" at bounding box center [307, 141] width 134 height 18
type input "30.9331° N"
click at [272, 165] on input "Longitude of current residence" at bounding box center [307, 174] width 134 height 18
type input "74.6225° E"
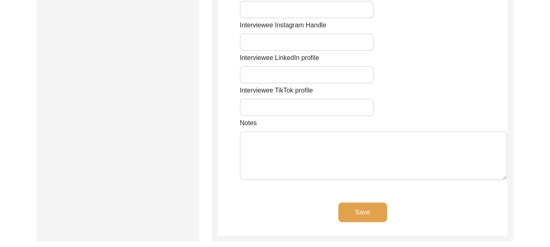
scroll to position [747, 0]
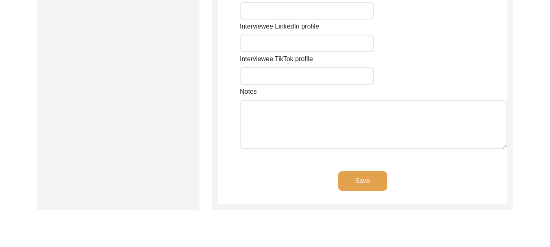
click at [356, 171] on button "Save" at bounding box center [362, 181] width 49 height 20
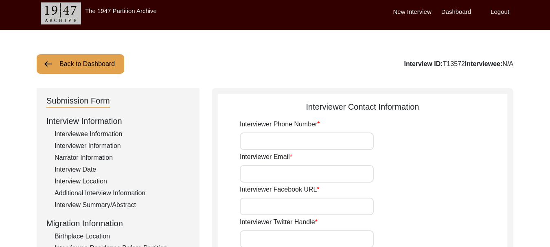
scroll to position [0, 0]
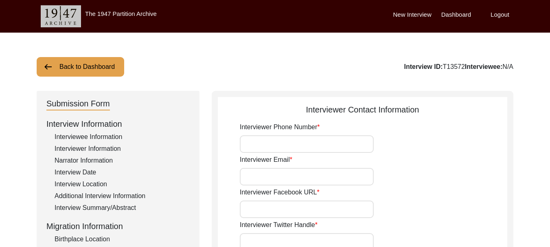
click at [287, 140] on input "Interviewer Phone Number" at bounding box center [307, 144] width 134 height 18
type input "8427468272"
click at [280, 170] on input "Interviewer Email" at bounding box center [307, 177] width 134 height 18
type input "[EMAIL_ADDRESS][DOMAIN_NAME]"
click at [283, 205] on input "Interviewer Facebook URL" at bounding box center [307, 209] width 134 height 18
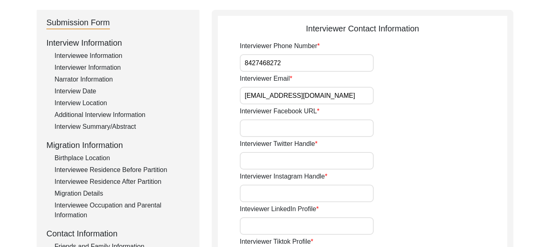
scroll to position [81, 0]
click at [303, 193] on input "Interviewer Instagram Handle" at bounding box center [307, 193] width 134 height 18
type input "rajbatth0101"
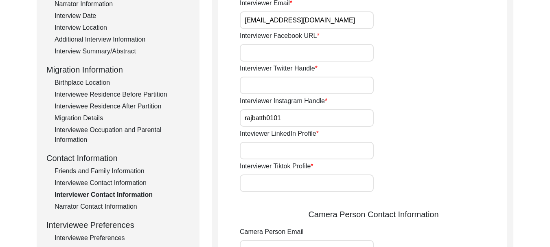
scroll to position [163, 0]
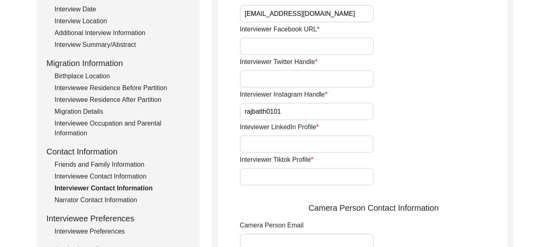
click at [298, 141] on input "Inteviewer LinkedIn Profile" at bounding box center [307, 144] width 134 height 18
type input "[PERSON_NAME]"
click at [294, 175] on input "Interviewer Tiktok Profile" at bounding box center [307, 177] width 134 height 18
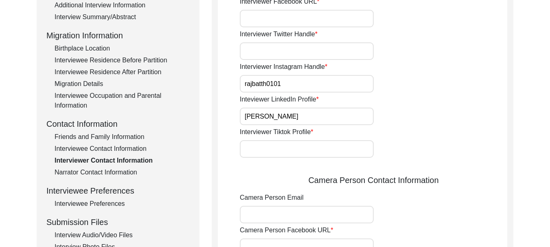
scroll to position [285, 0]
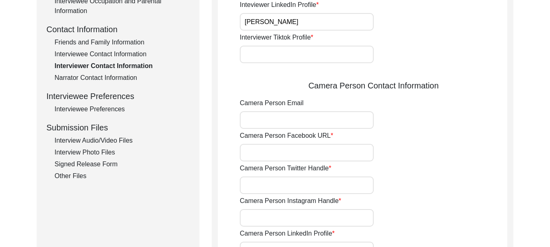
click at [289, 117] on input "Camera Person Email" at bounding box center [307, 120] width 134 height 18
type input "[EMAIL_ADDRESS][DOMAIN_NAME]"
click at [305, 155] on input "Camera Person Facebook URL" at bounding box center [307, 153] width 134 height 18
click at [316, 182] on input "Camera Person Twitter Handle" at bounding box center [307, 185] width 134 height 18
click at [313, 218] on input "Camera Person Instagram Handle" at bounding box center [307, 218] width 134 height 18
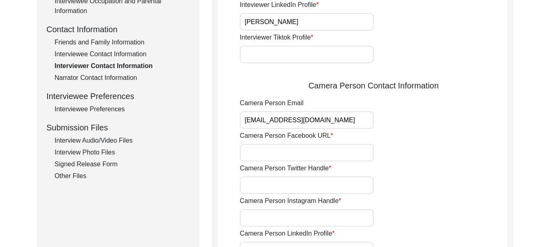
type input "[PERSON_NAME]"
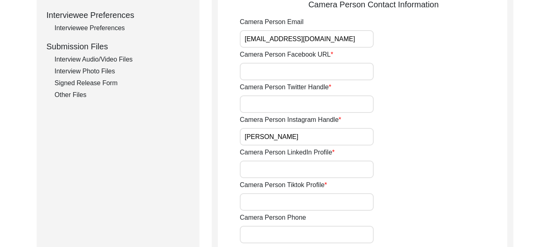
scroll to position [366, 0]
click at [313, 169] on input "Camera Person LinkedIn Profile" at bounding box center [307, 169] width 134 height 18
type input "[PERSON_NAME]"
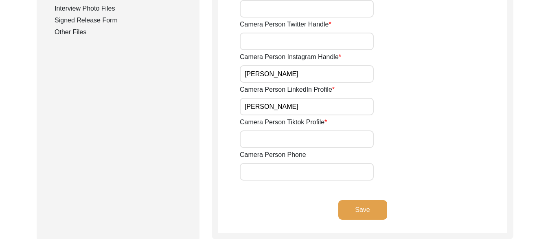
scroll to position [448, 0]
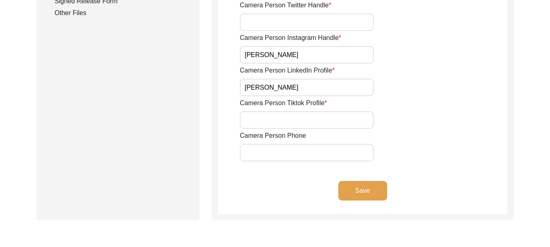
click at [304, 155] on input "Camera Person Phone" at bounding box center [307, 153] width 134 height 18
type input "8427468272"
click at [357, 191] on button "Save" at bounding box center [362, 191] width 49 height 20
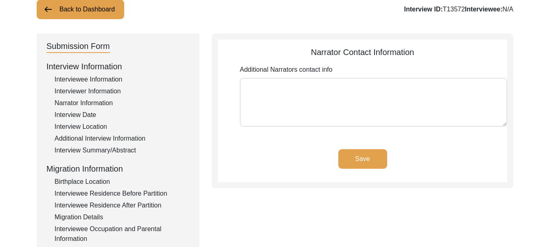
scroll to position [57, 0]
click at [269, 99] on textarea "Additional Narrators contact info" at bounding box center [373, 102] width 267 height 49
type textarea "[PERSON_NAME]"
click at [361, 159] on button "Save" at bounding box center [362, 159] width 49 height 20
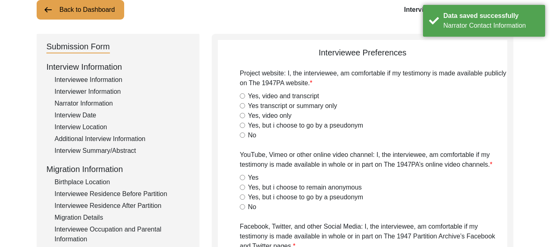
click at [243, 94] on input "Yes, video and transcript" at bounding box center [242, 95] width 5 height 5
radio input "true"
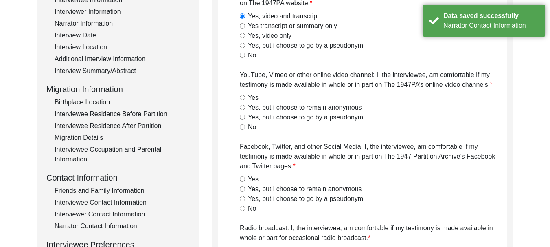
scroll to position [138, 0]
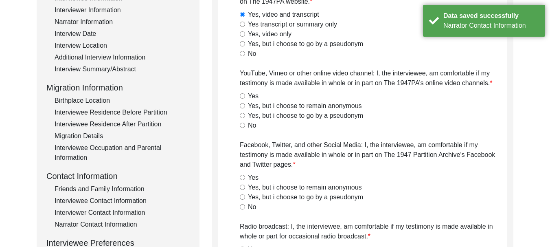
click at [243, 96] on input "Yes" at bounding box center [242, 95] width 5 height 5
radio input "true"
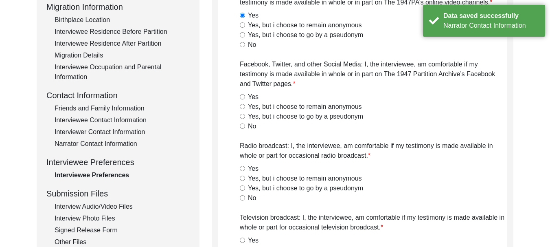
scroll to position [220, 0]
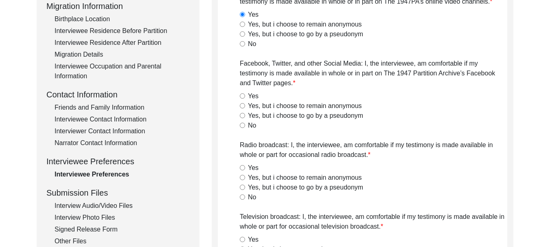
click at [241, 95] on input "Yes" at bounding box center [242, 95] width 5 height 5
radio input "true"
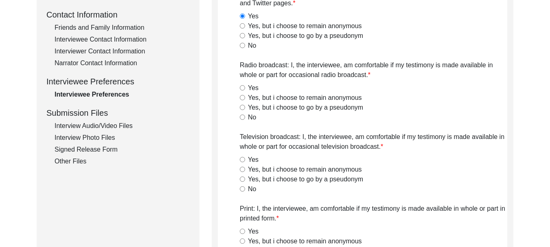
scroll to position [301, 0]
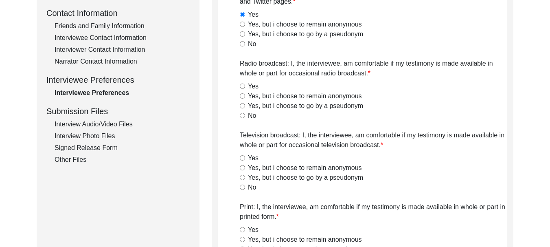
click at [241, 86] on input "Yes" at bounding box center [242, 85] width 5 height 5
radio input "true"
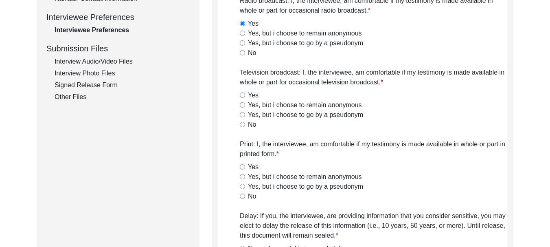
scroll to position [383, 0]
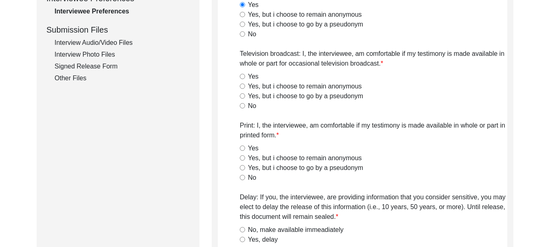
click at [243, 74] on input "Yes" at bounding box center [242, 76] width 5 height 5
radio input "true"
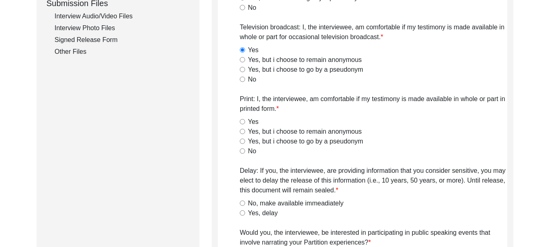
scroll to position [423, 0]
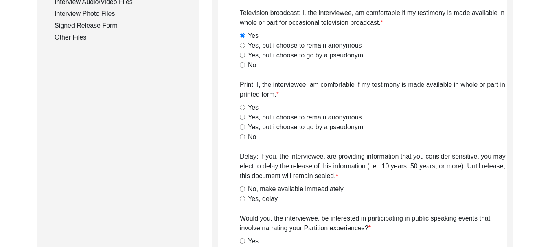
click at [244, 106] on input "Yes" at bounding box center [242, 107] width 5 height 5
radio input "true"
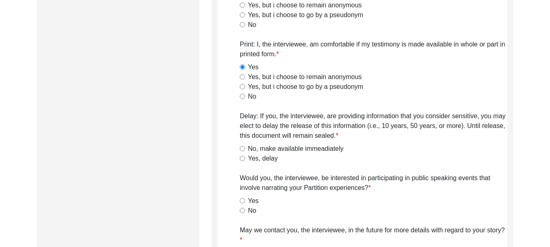
scroll to position [505, 0]
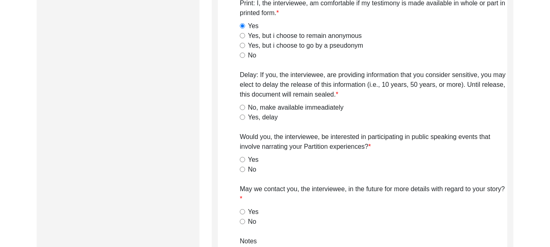
click at [242, 107] on input "No, make available immeadiately" at bounding box center [242, 107] width 5 height 5
radio input "true"
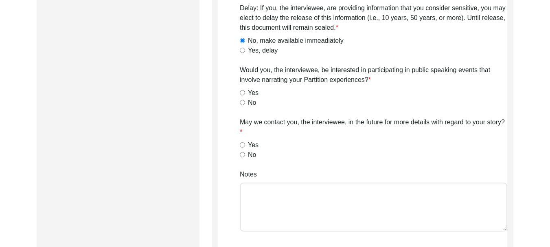
scroll to position [586, 0]
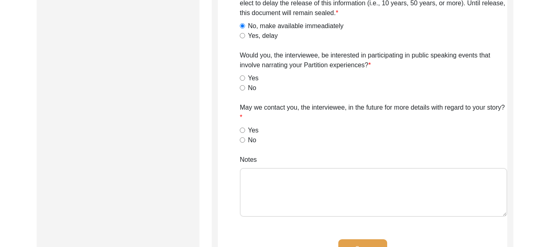
click at [242, 76] on input "Yes" at bounding box center [242, 77] width 5 height 5
radio input "true"
click at [243, 132] on input "Yes" at bounding box center [242, 129] width 5 height 5
radio input "true"
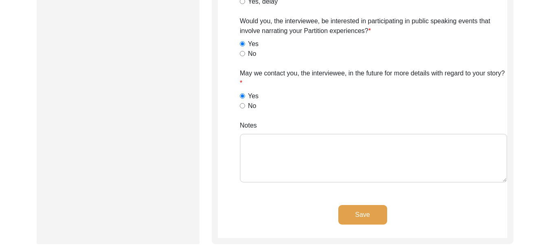
scroll to position [668, 0]
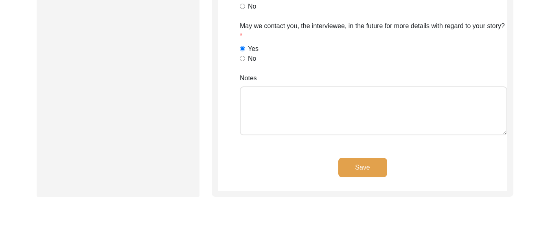
click at [278, 107] on textarea "Notes" at bounding box center [373, 110] width 267 height 49
type textarea "[PERSON_NAME]"
click at [370, 170] on button "Save" at bounding box center [362, 168] width 49 height 20
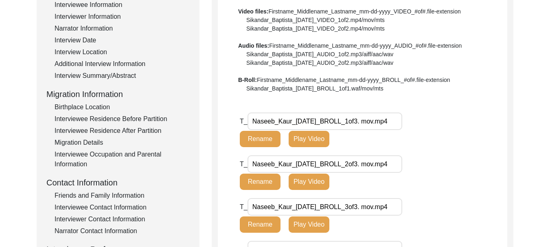
scroll to position [145, 0]
